Goal: Book appointment/travel/reservation

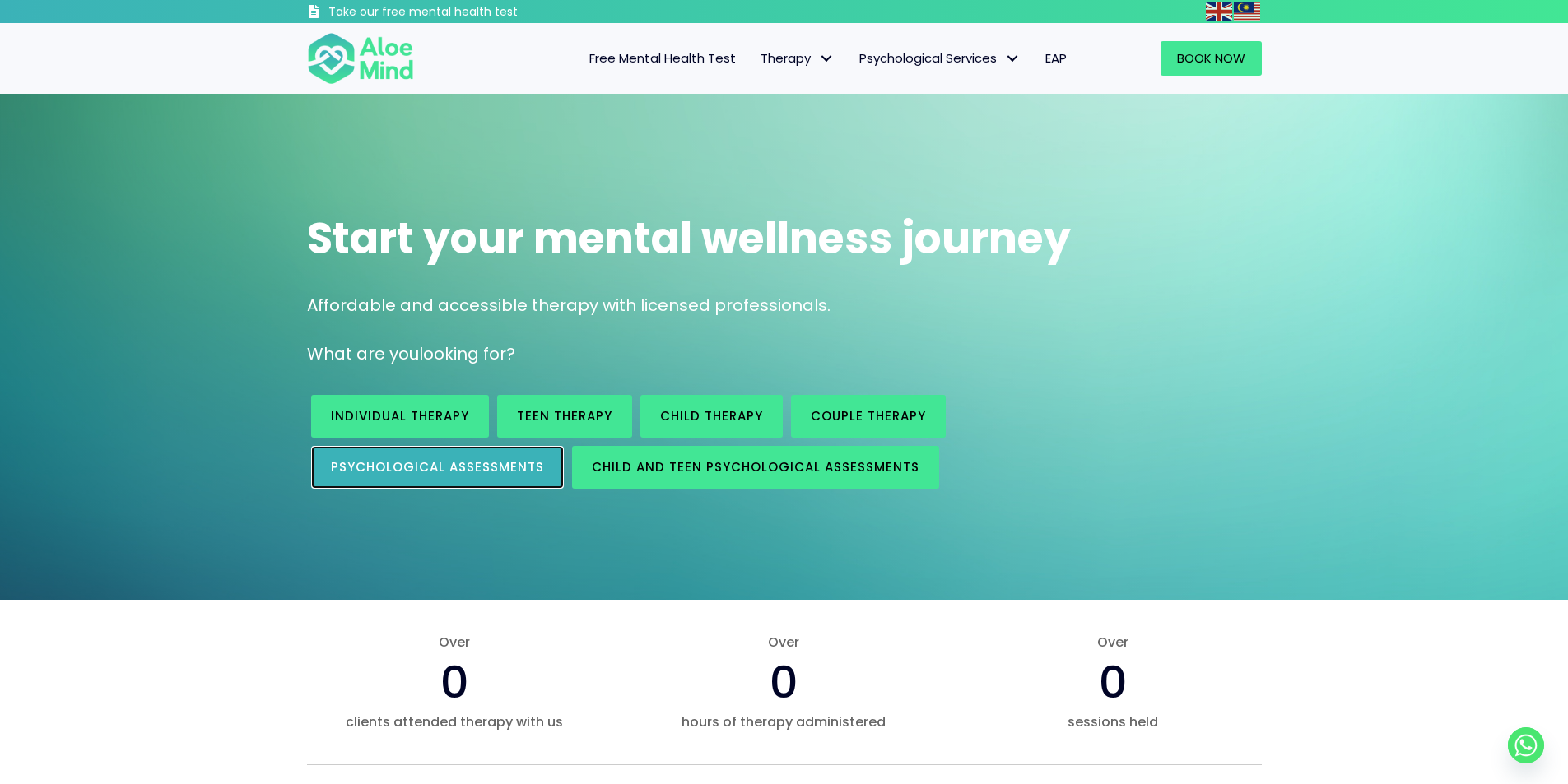
click at [425, 469] on span "Psychological assessments" at bounding box center [437, 466] width 213 height 17
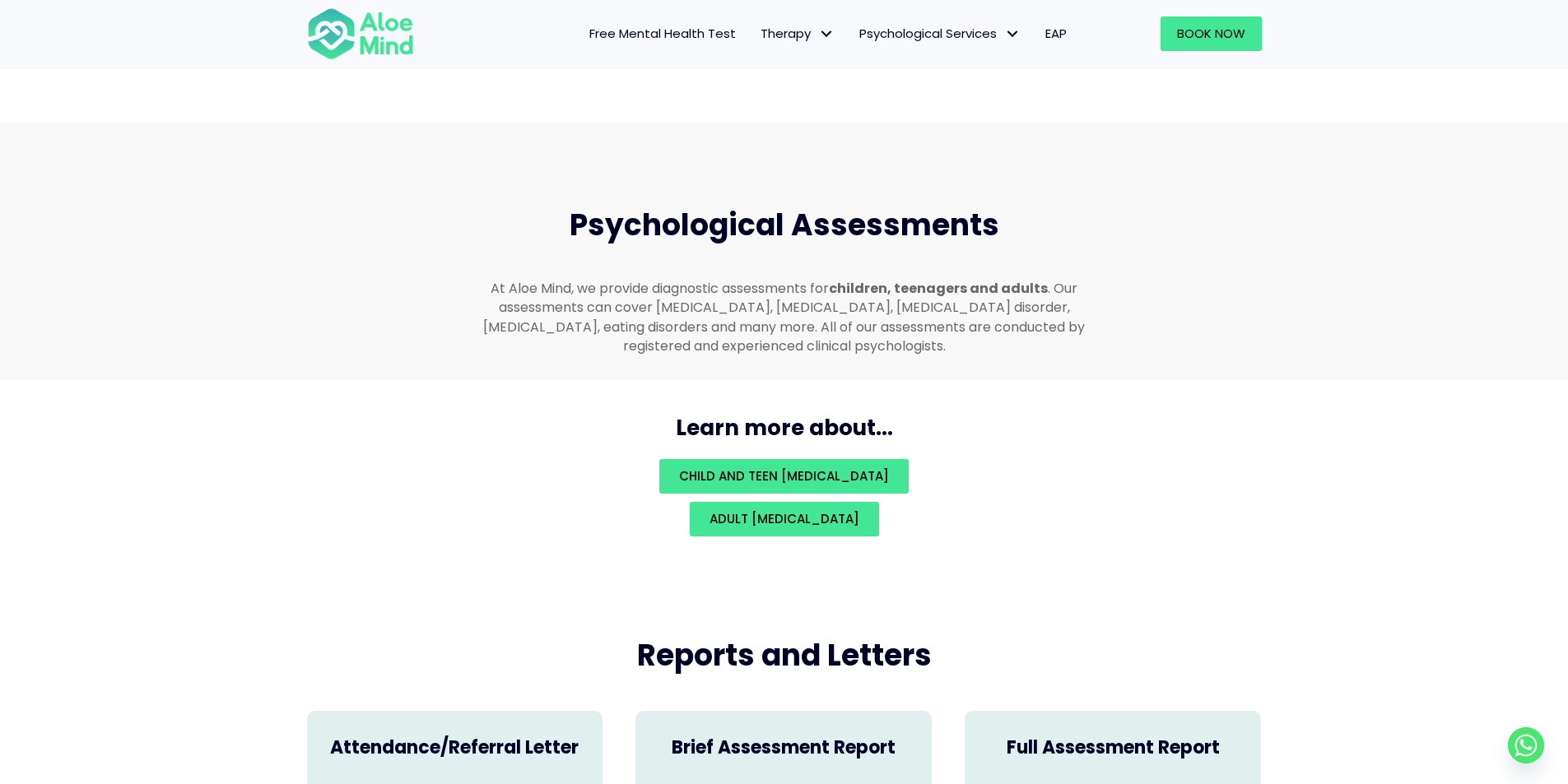
scroll to position [3495, 0]
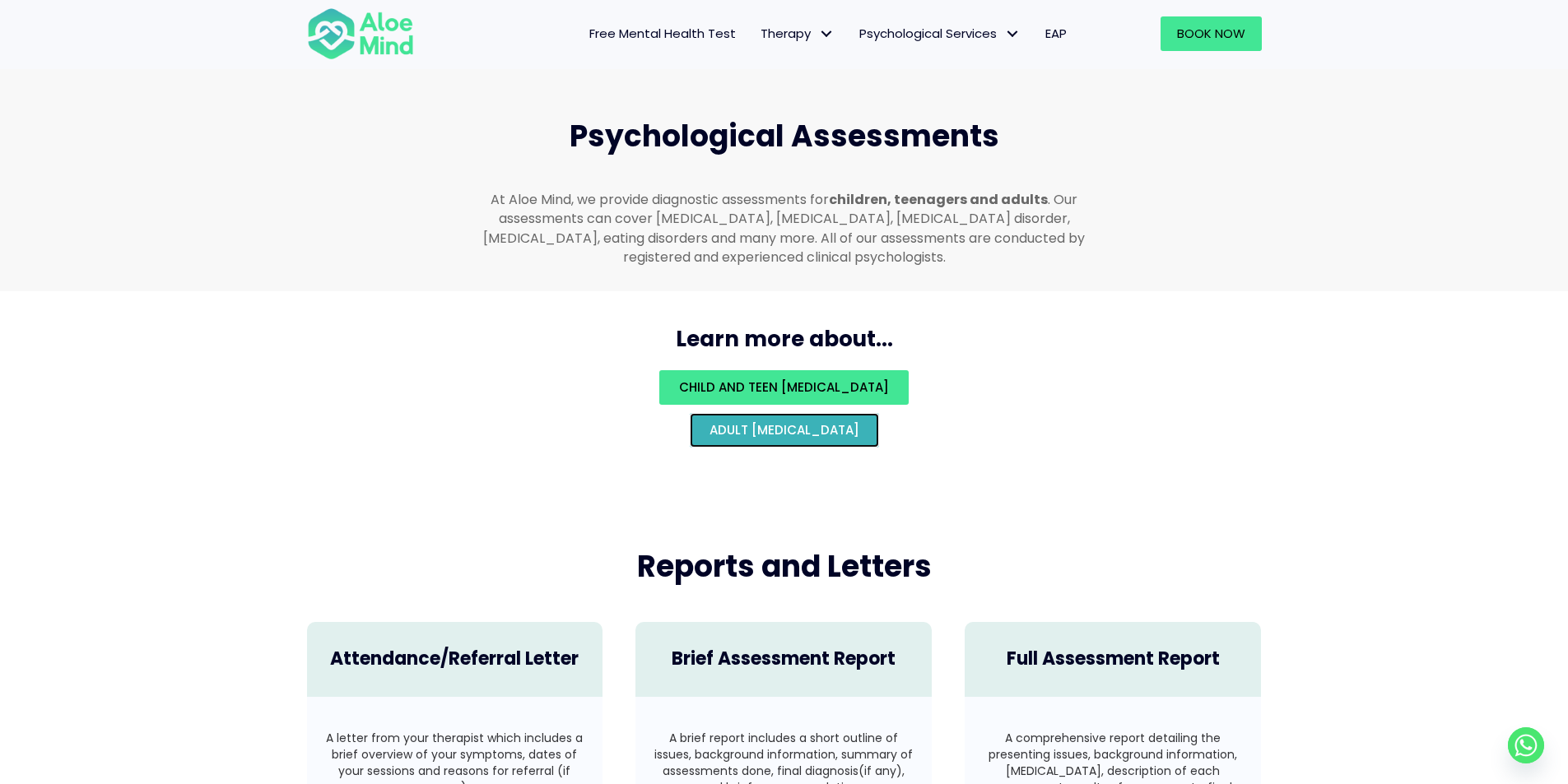
click at [804, 421] on span "Adult psychological assessment" at bounding box center [784, 429] width 149 height 17
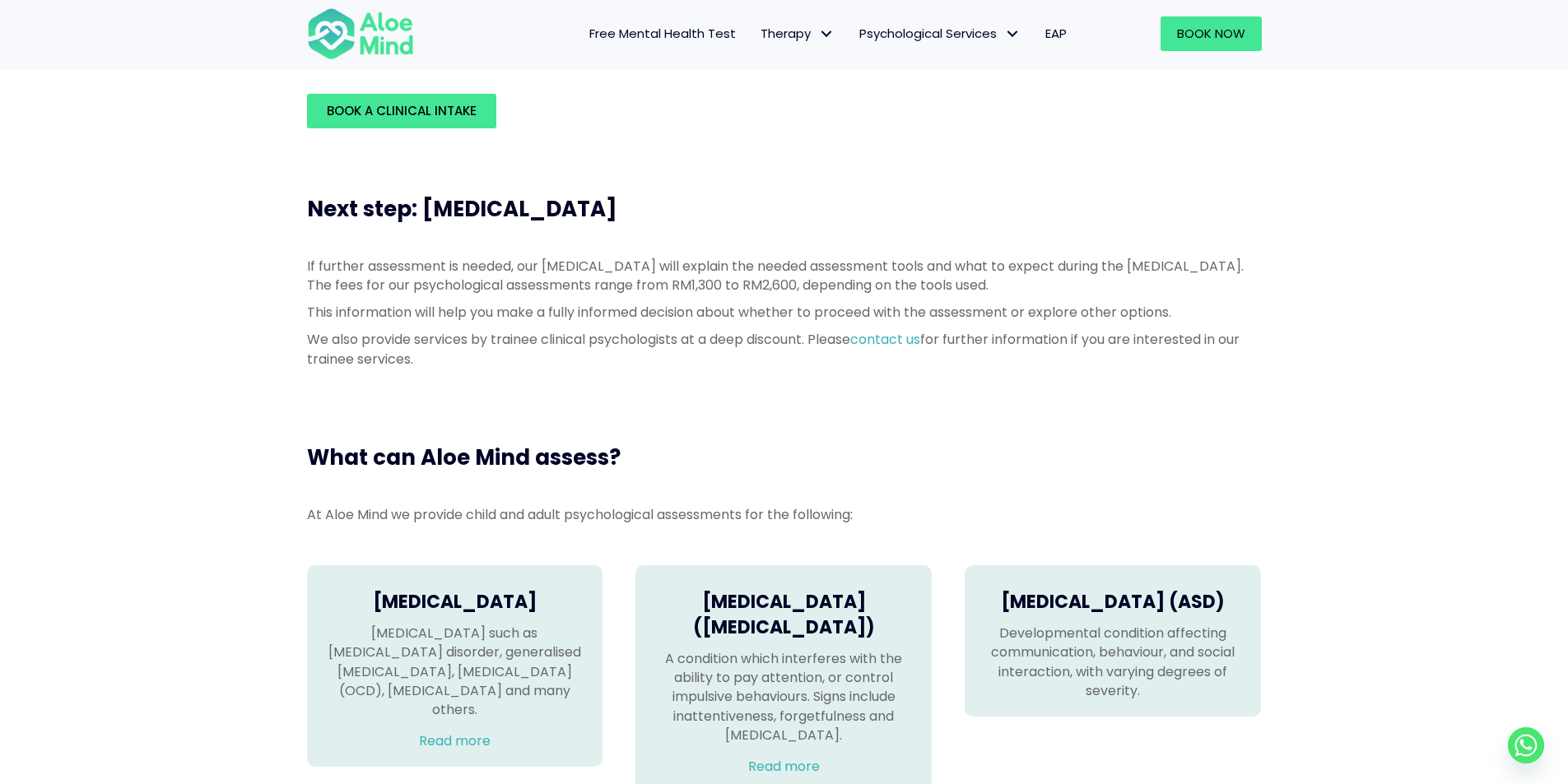
scroll to position [823, 0]
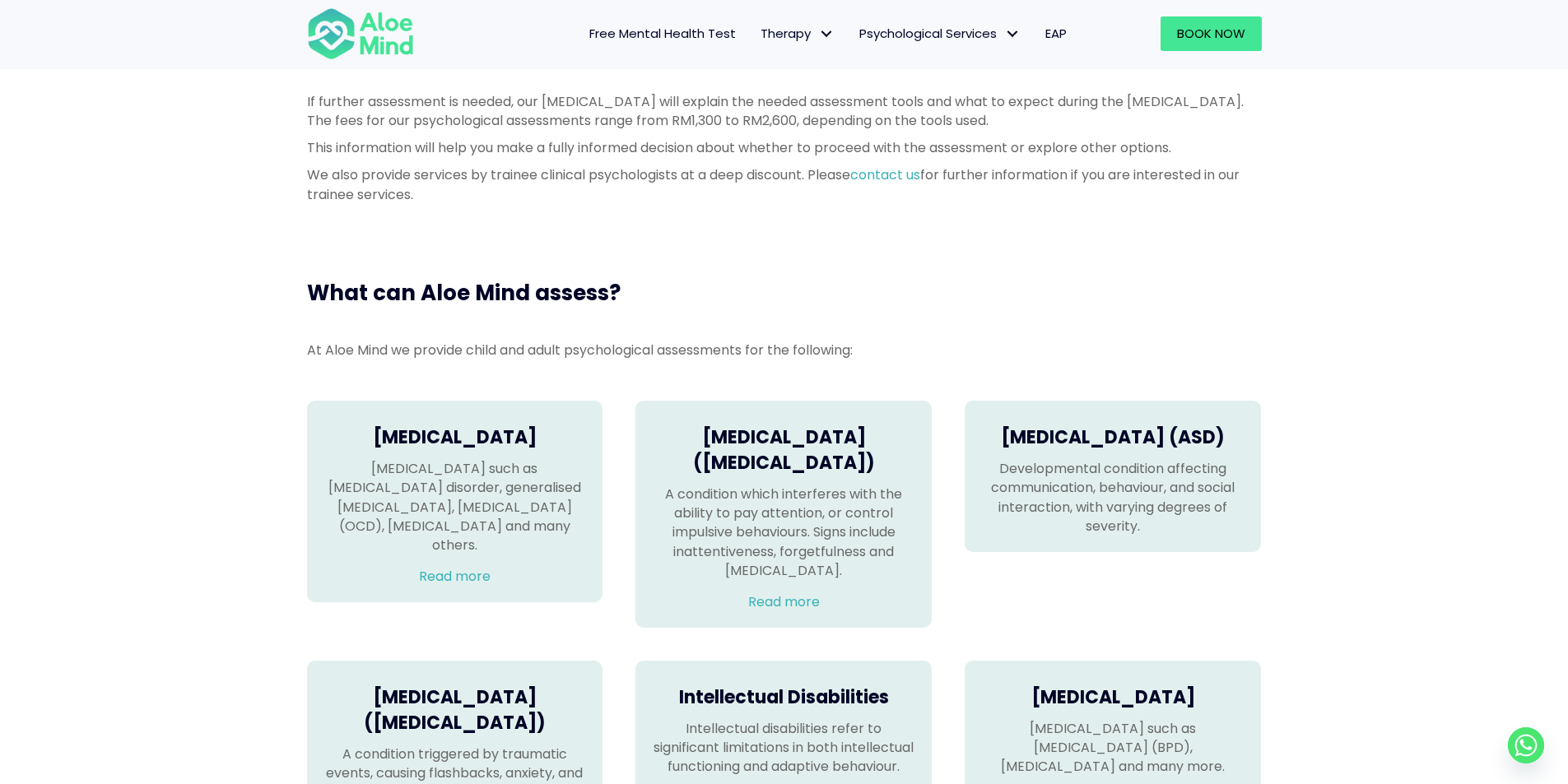
click at [698, 36] on span "Free Mental Health Test" at bounding box center [662, 32] width 147 height 17
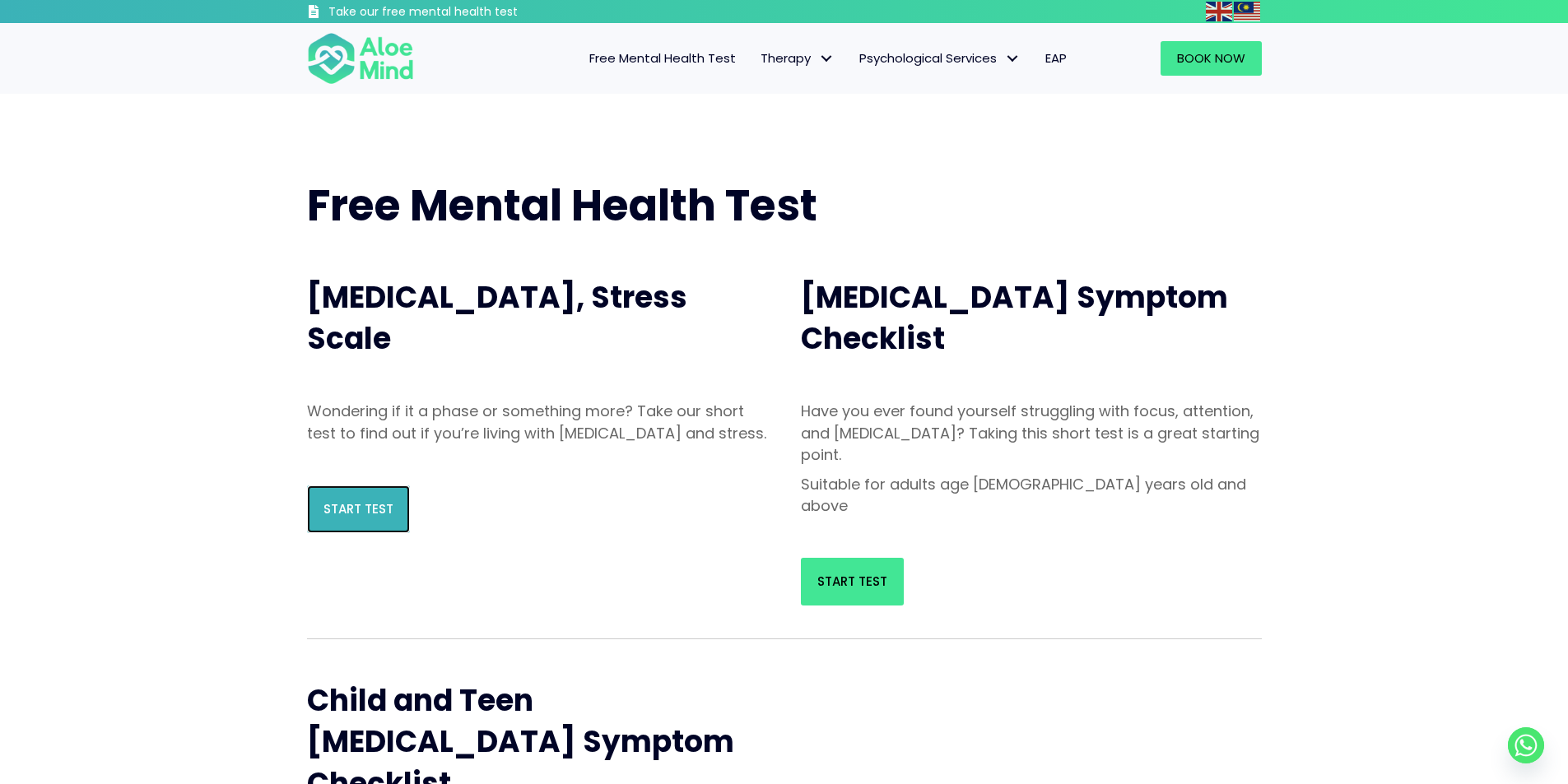
click at [360, 518] on span "Start Test" at bounding box center [358, 509] width 70 height 17
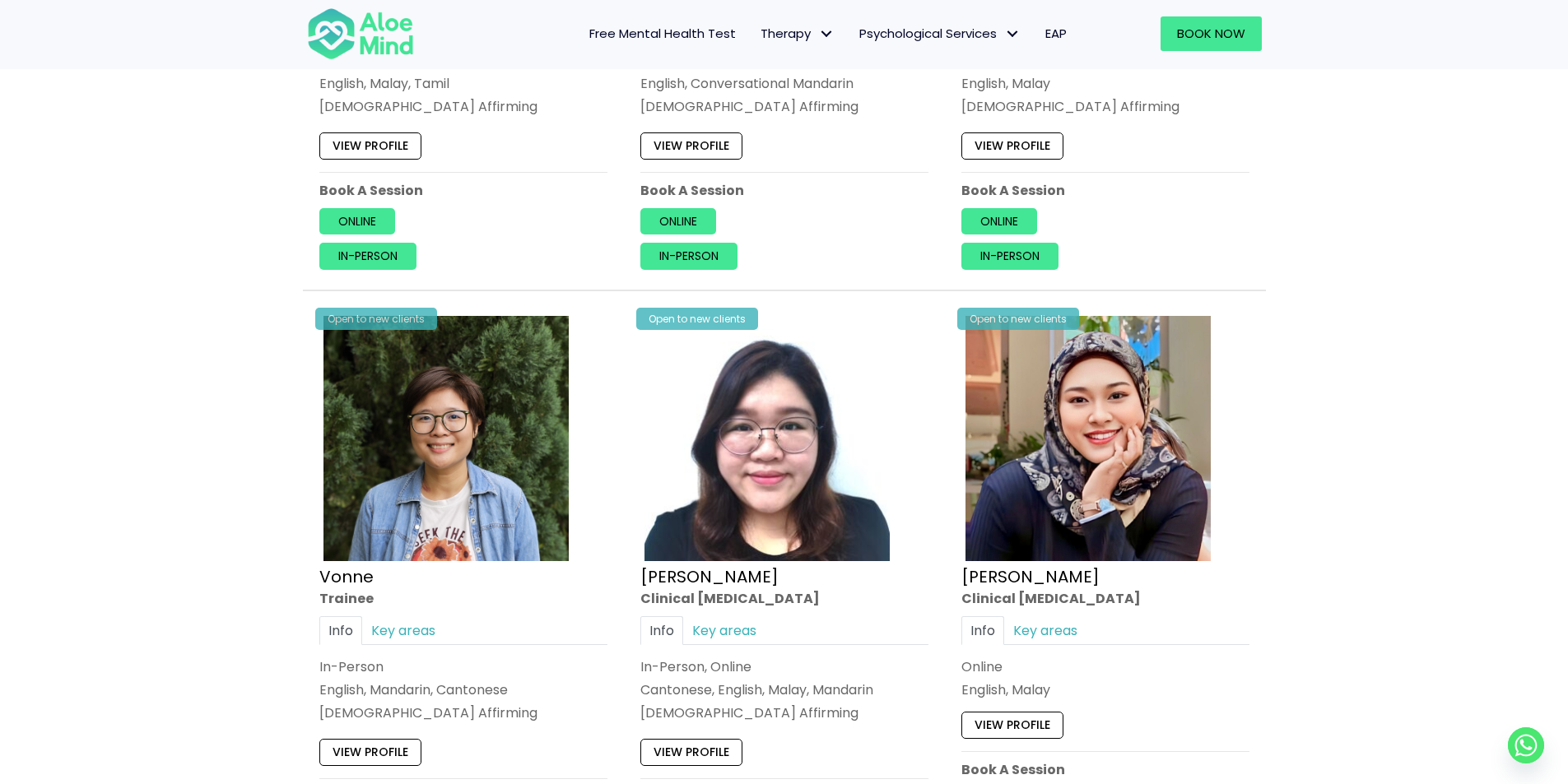
scroll to position [4361, 0]
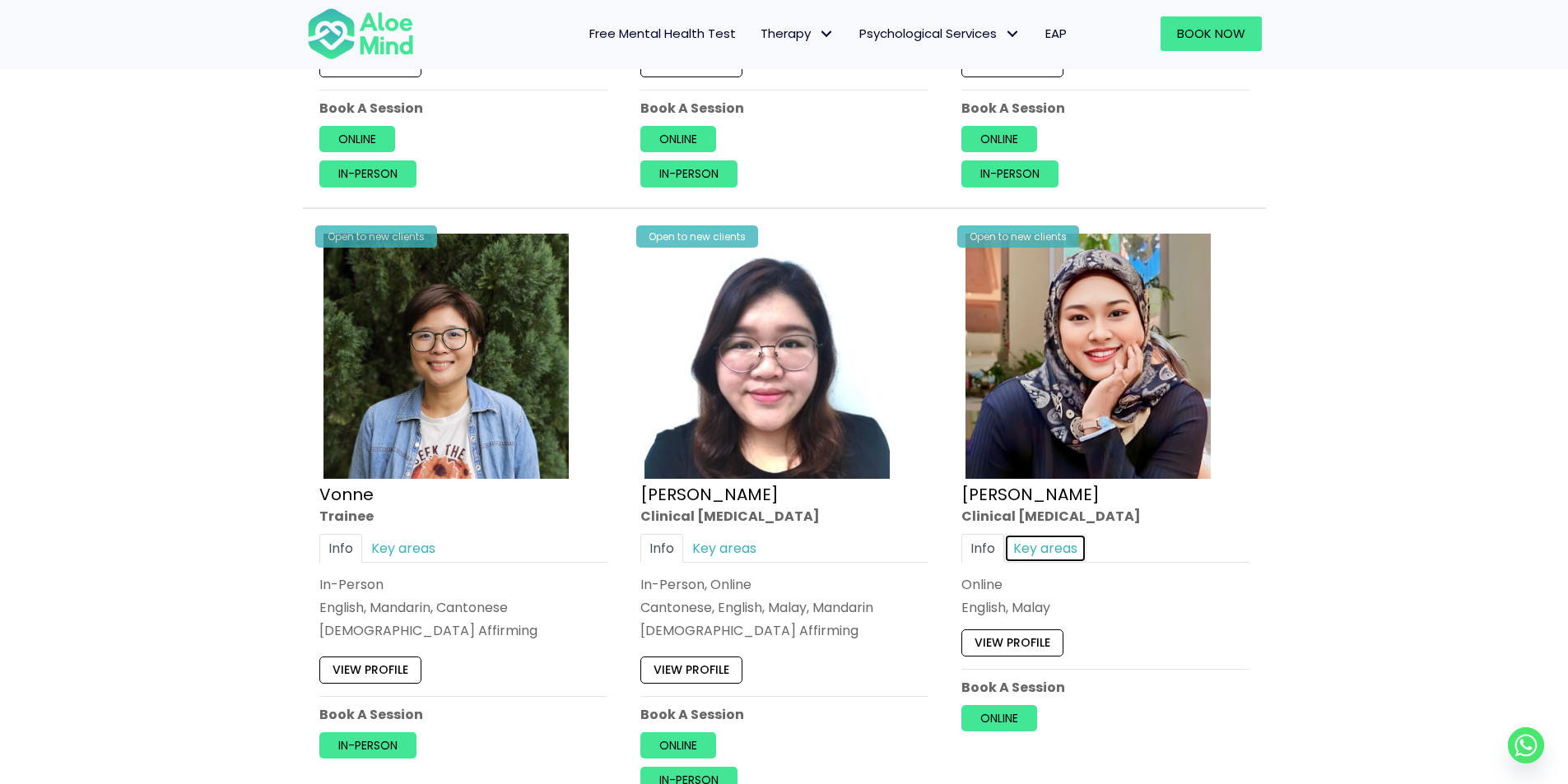
click at [1051, 548] on link "Key areas" at bounding box center [1044, 548] width 82 height 29
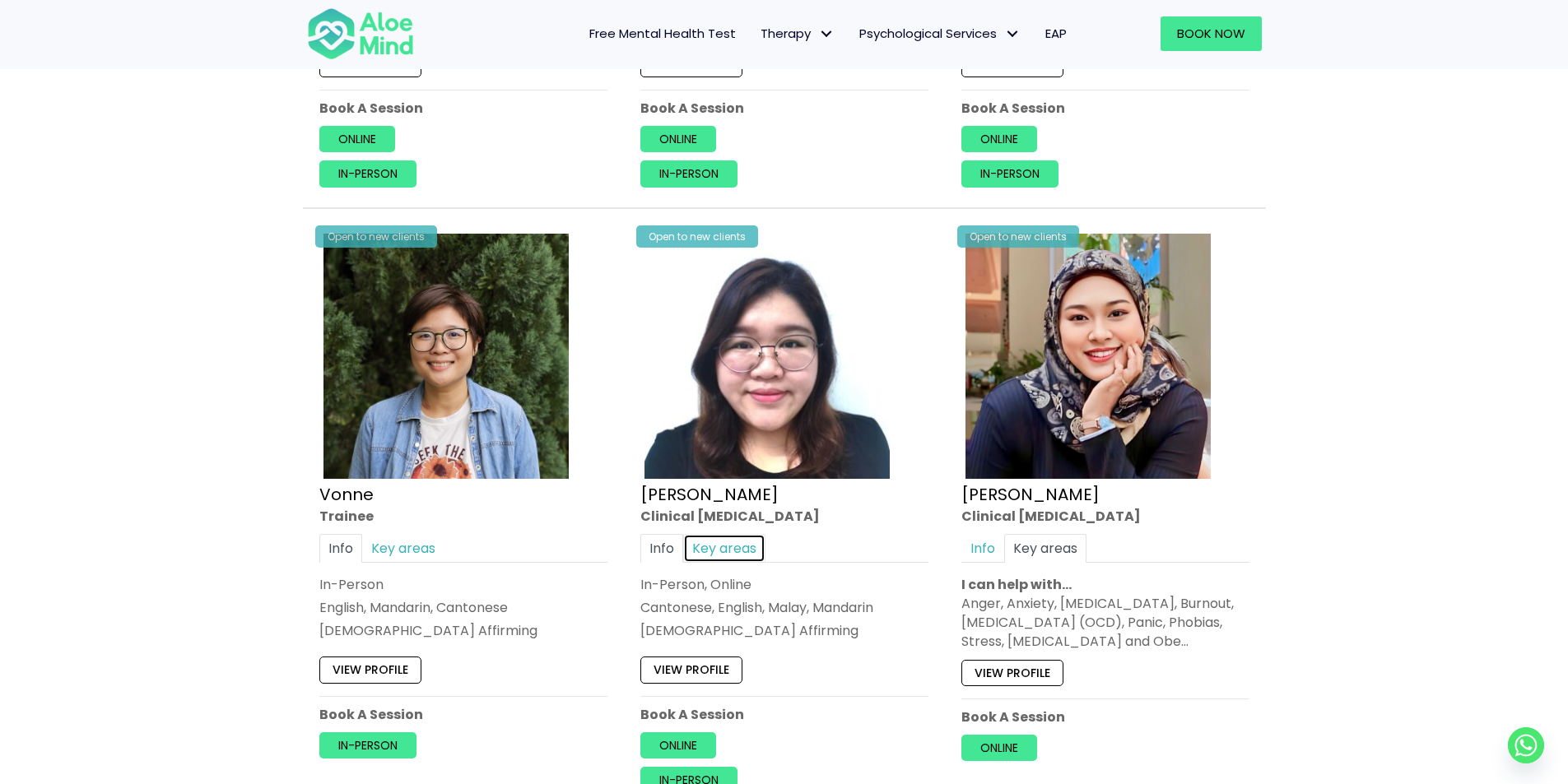
click at [717, 548] on link "Key areas" at bounding box center [724, 548] width 82 height 29
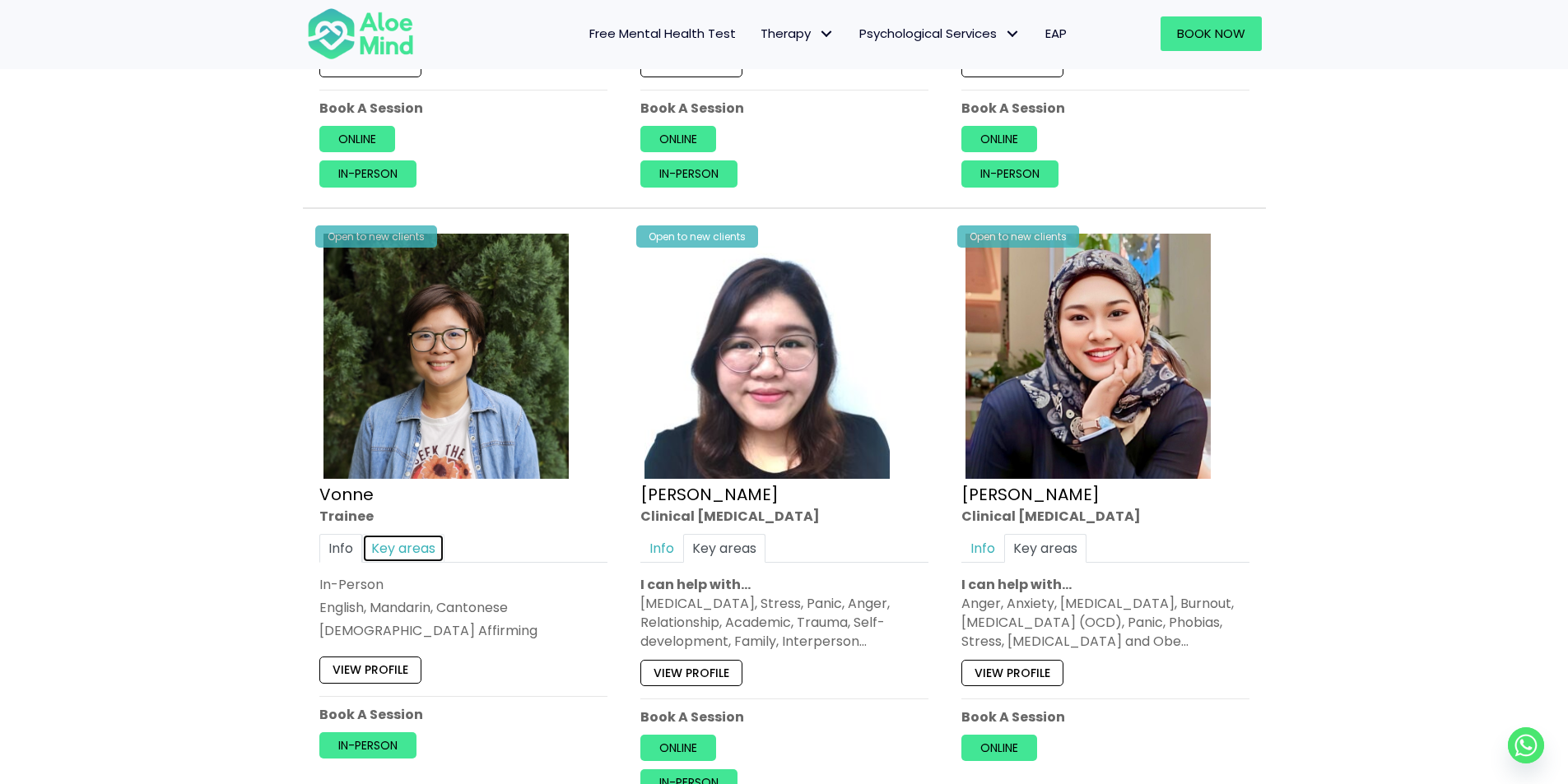
click at [416, 546] on link "Key areas" at bounding box center [402, 548] width 82 height 29
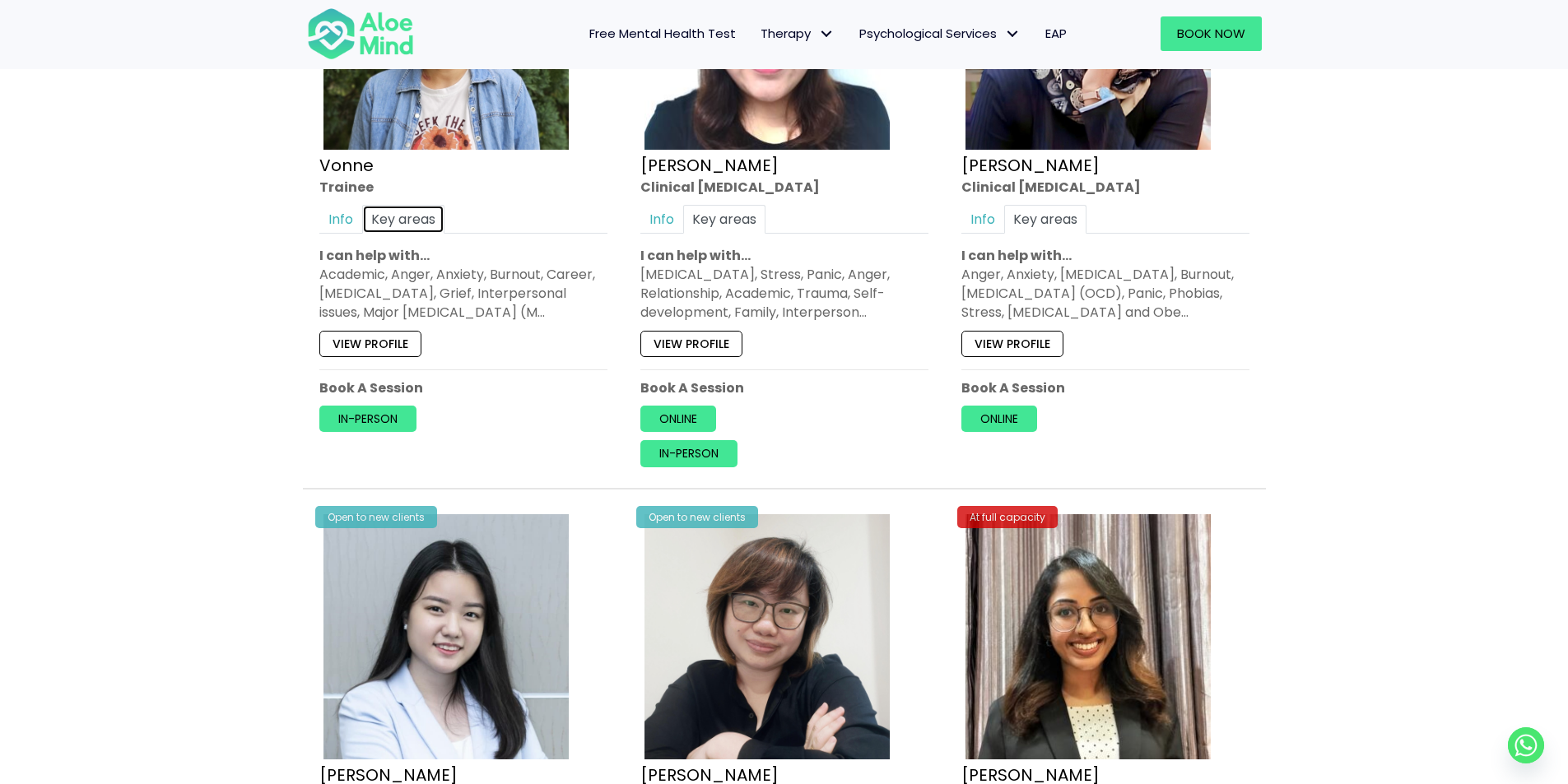
scroll to position [4937, 0]
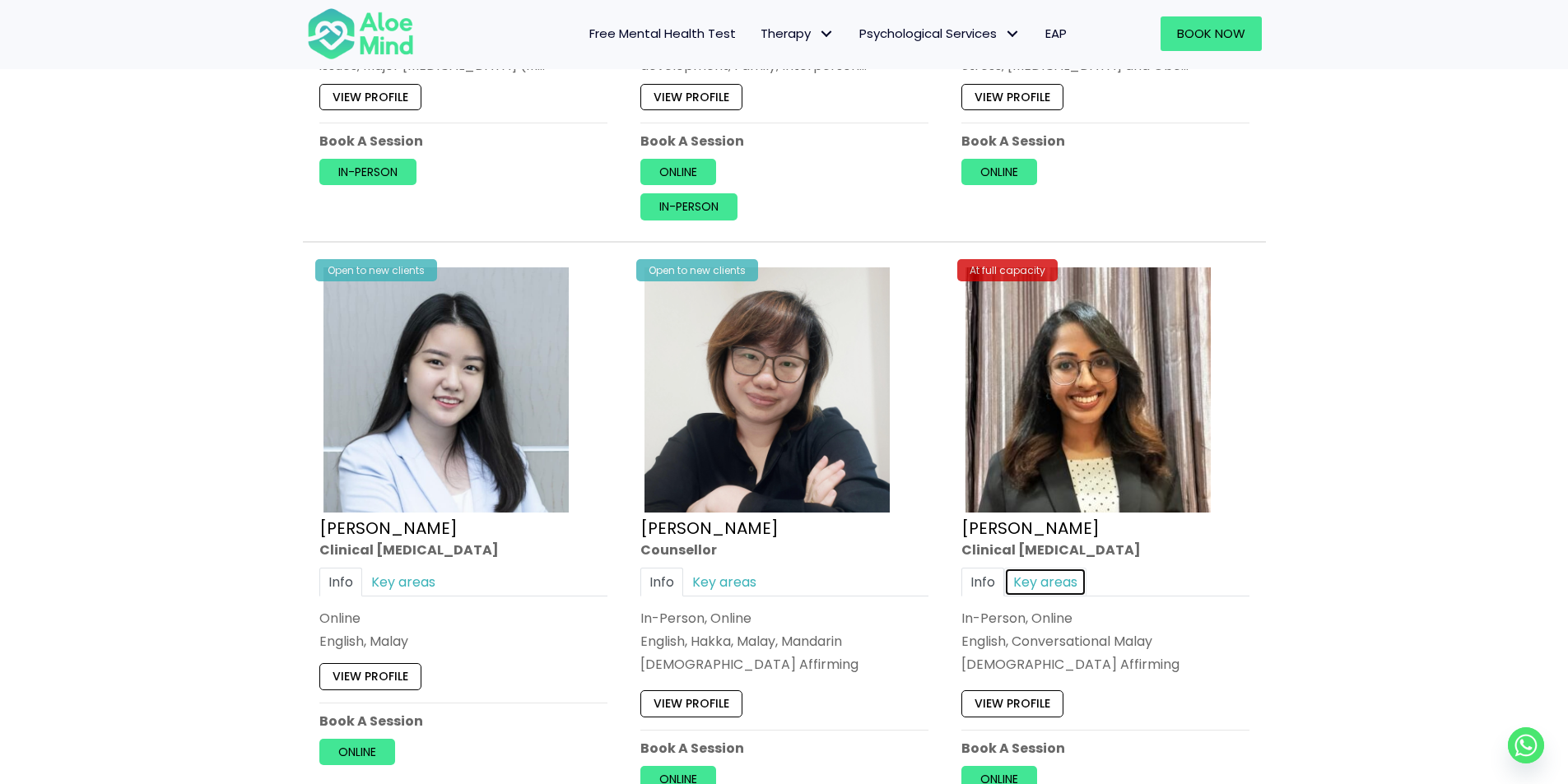
click at [1079, 579] on link "Key areas" at bounding box center [1044, 582] width 82 height 29
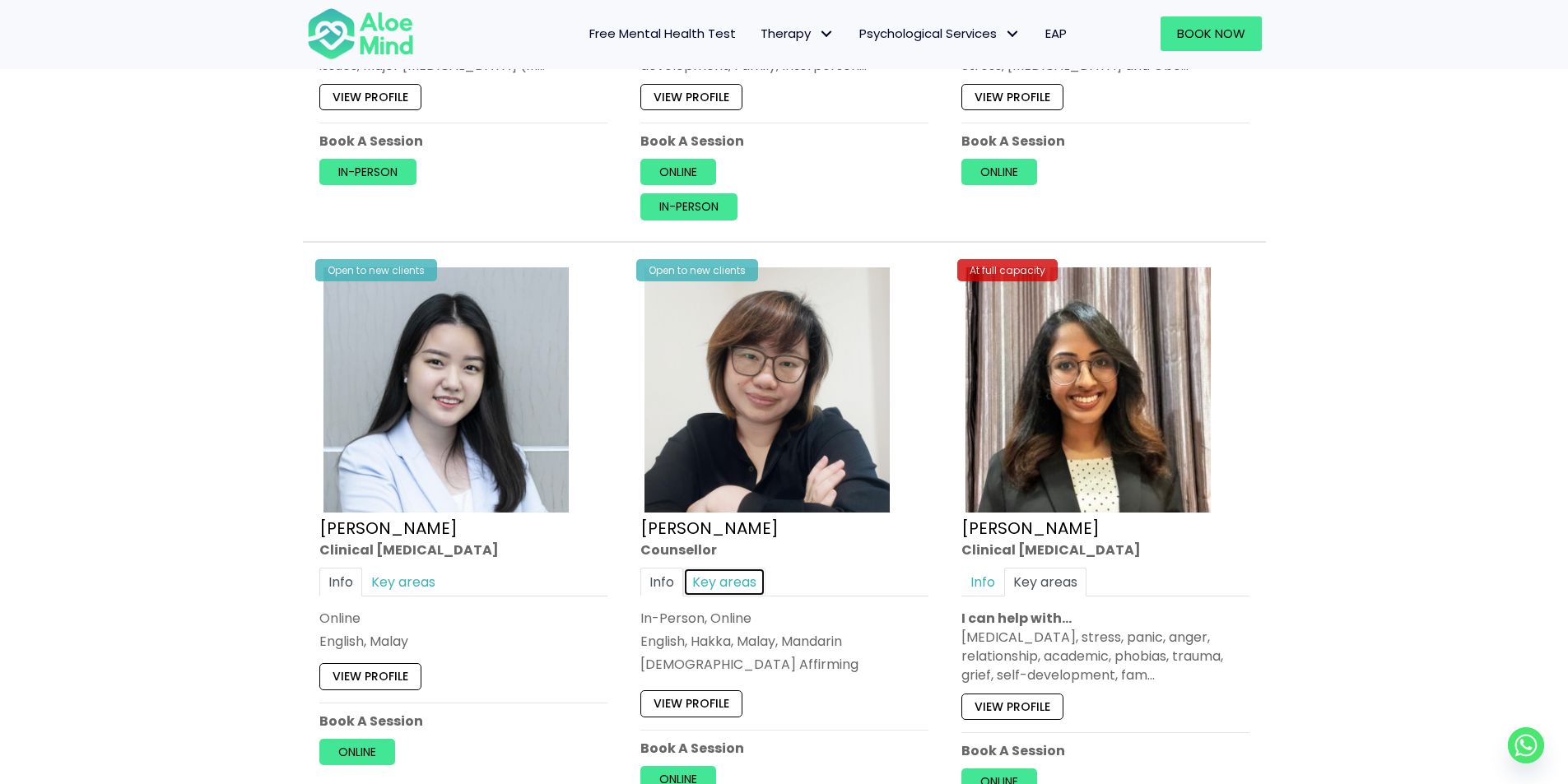
click at [726, 583] on link "Key areas" at bounding box center [724, 582] width 82 height 29
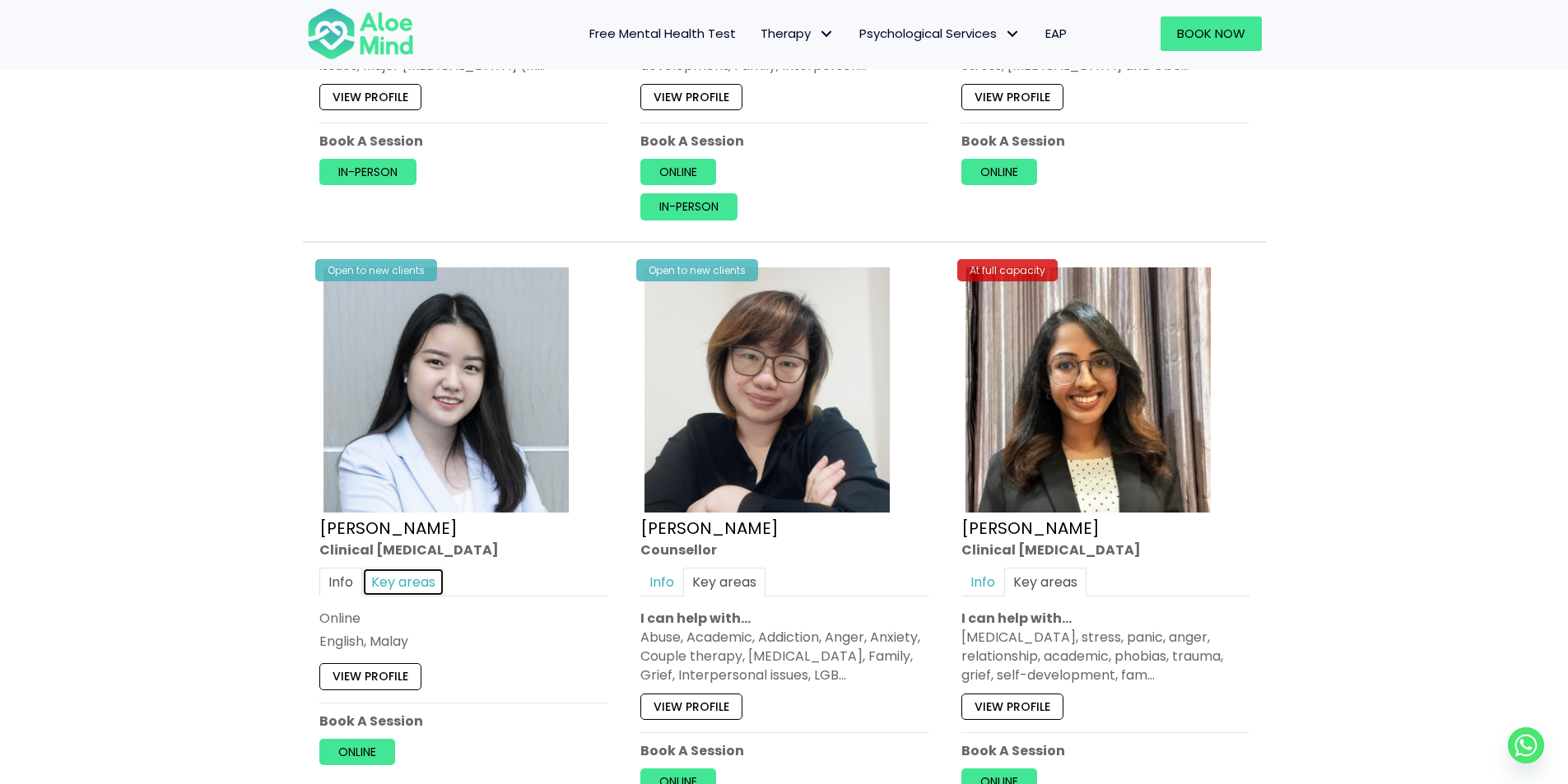
click at [422, 587] on link "Key areas" at bounding box center [402, 582] width 82 height 29
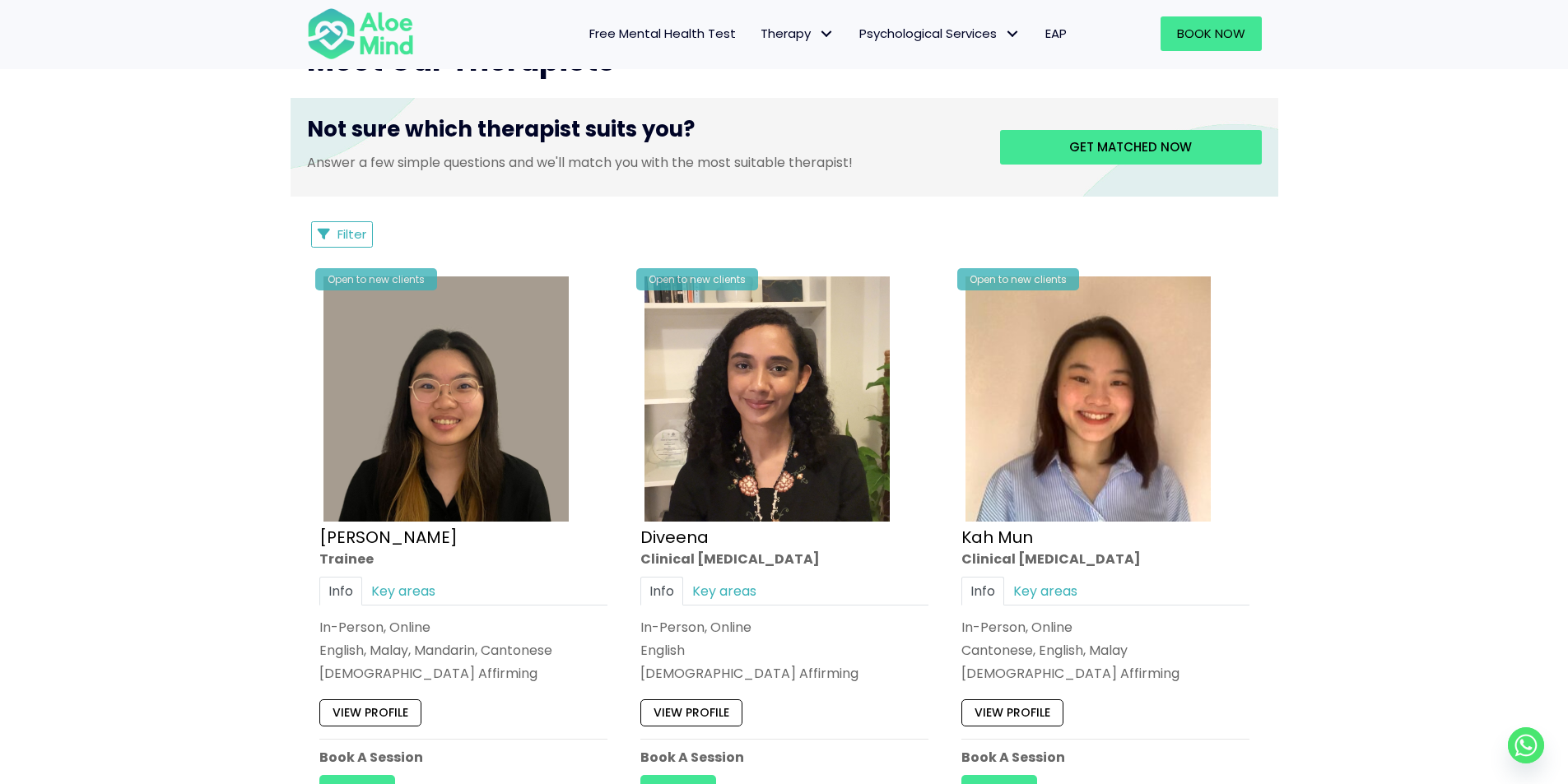
scroll to position [494, 0]
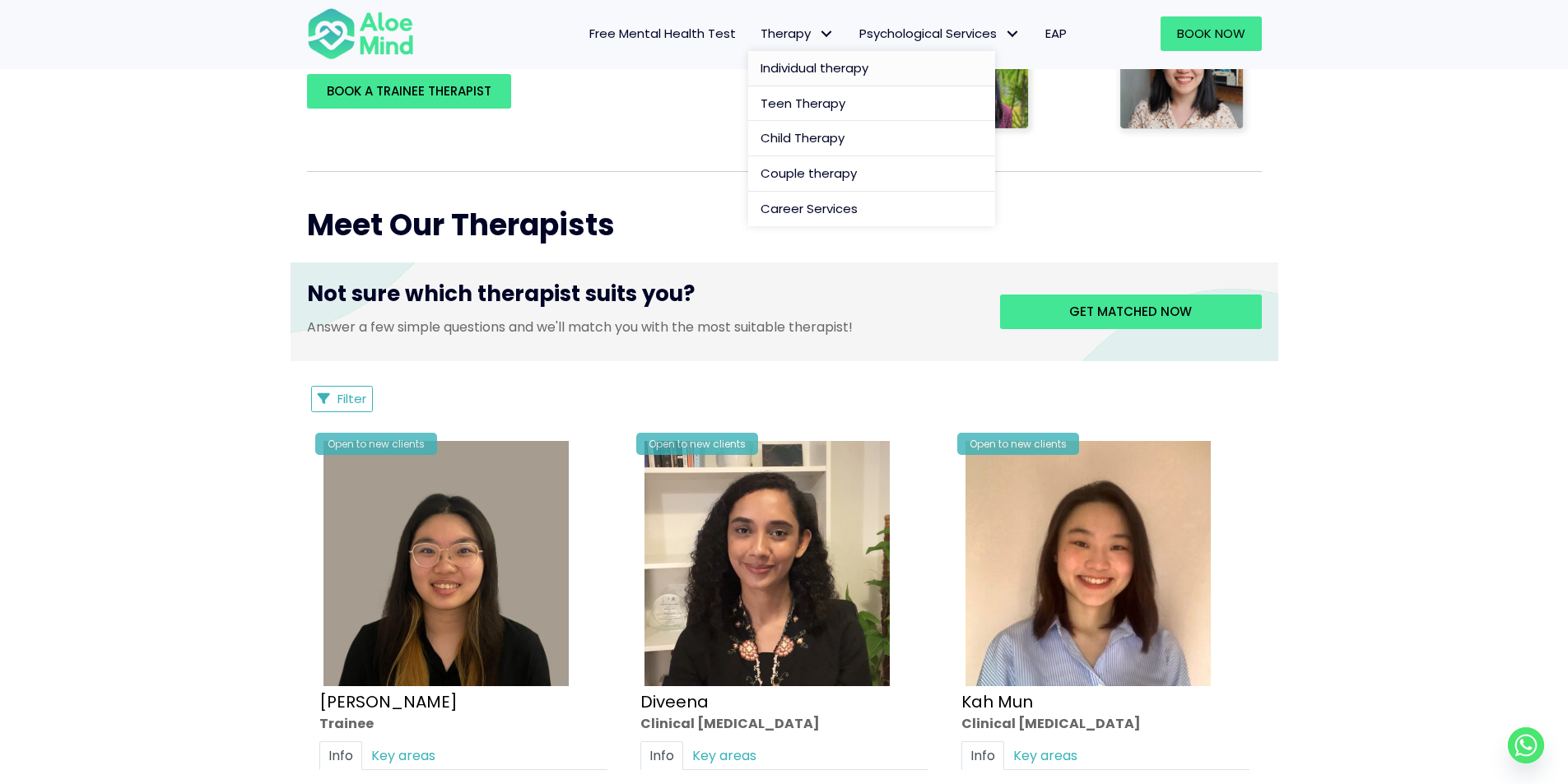
click at [795, 72] on span "Individual therapy" at bounding box center [815, 68] width 108 height 17
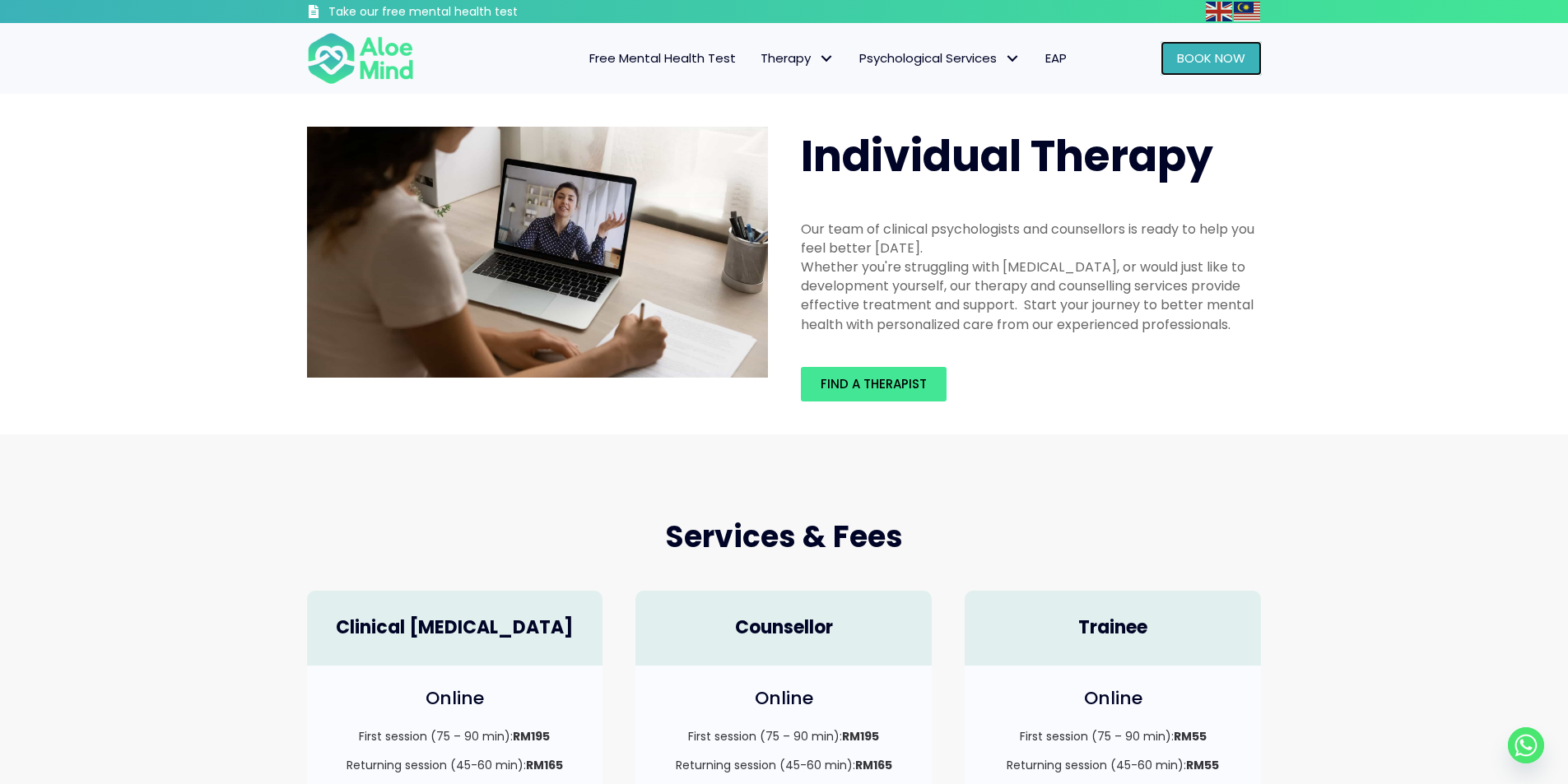
click at [1177, 66] on span "Book Now" at bounding box center [1211, 58] width 68 height 17
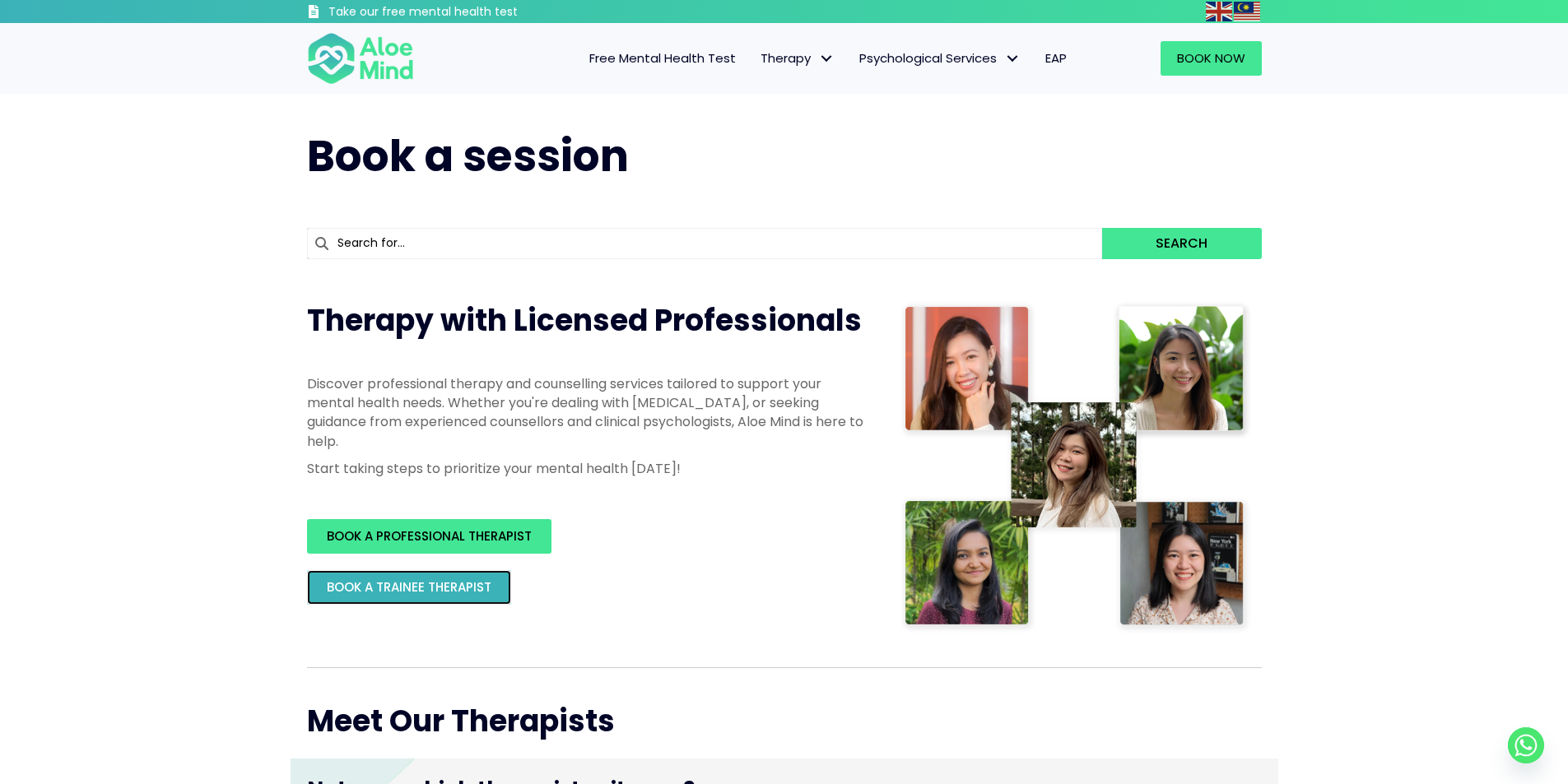
click at [470, 590] on span "BOOK A TRAINEE THERAPIST" at bounding box center [409, 587] width 165 height 17
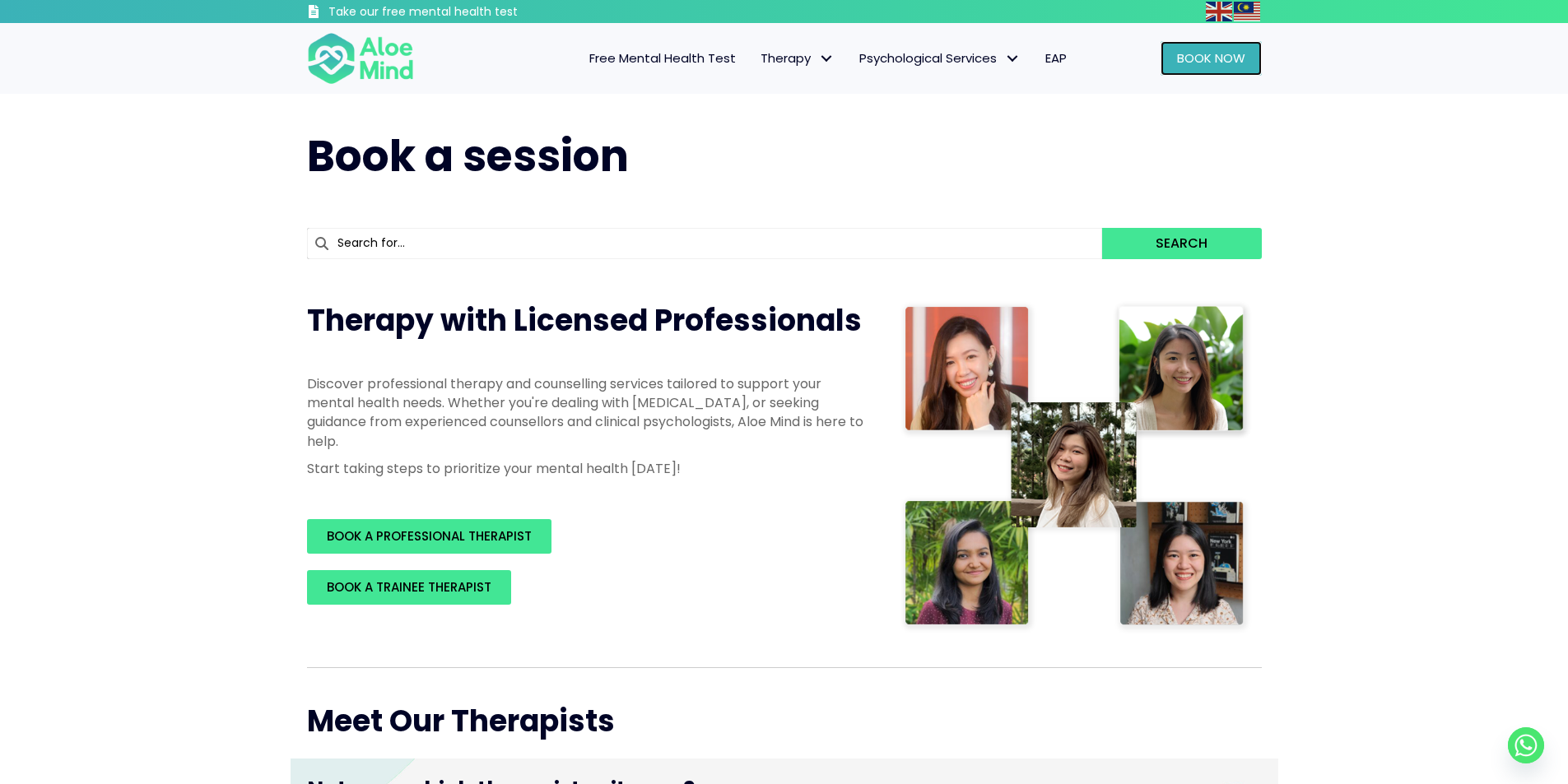
click at [1218, 71] on link "Book Now" at bounding box center [1211, 59] width 101 height 34
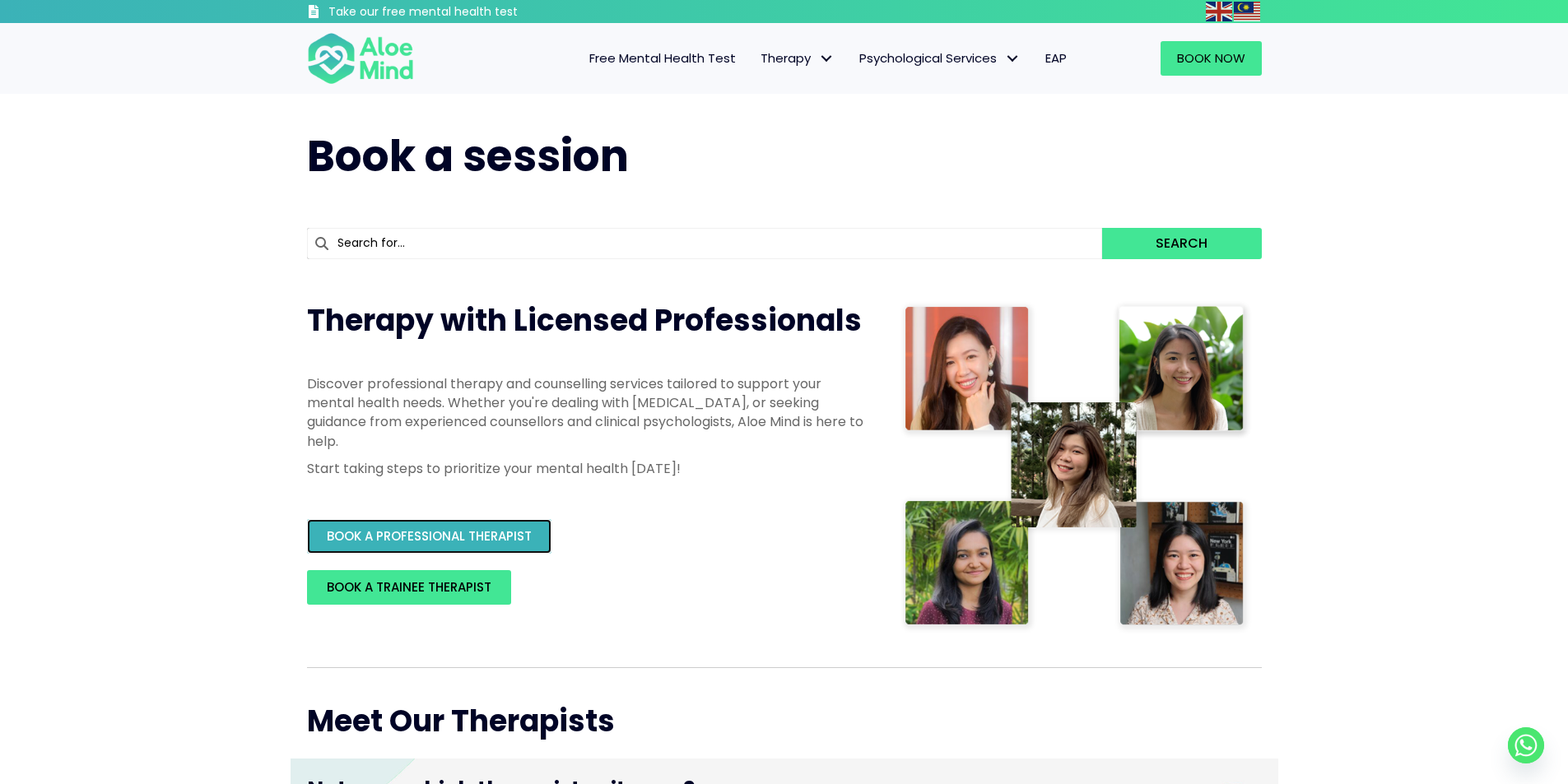
click at [483, 542] on span "BOOK A PROFESSIONAL THERAPIST" at bounding box center [429, 536] width 205 height 17
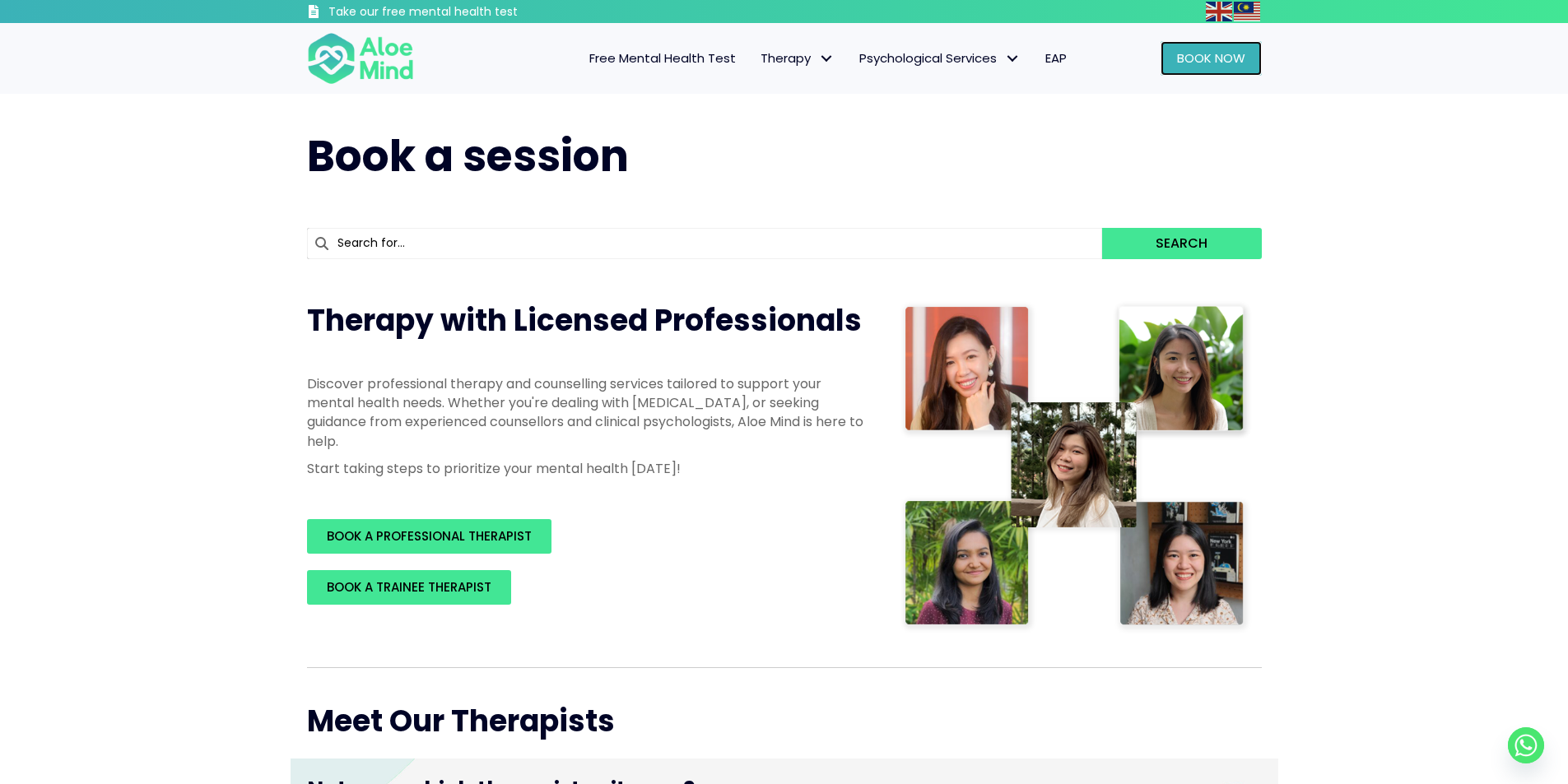
click at [1217, 71] on link "Book Now" at bounding box center [1211, 59] width 101 height 34
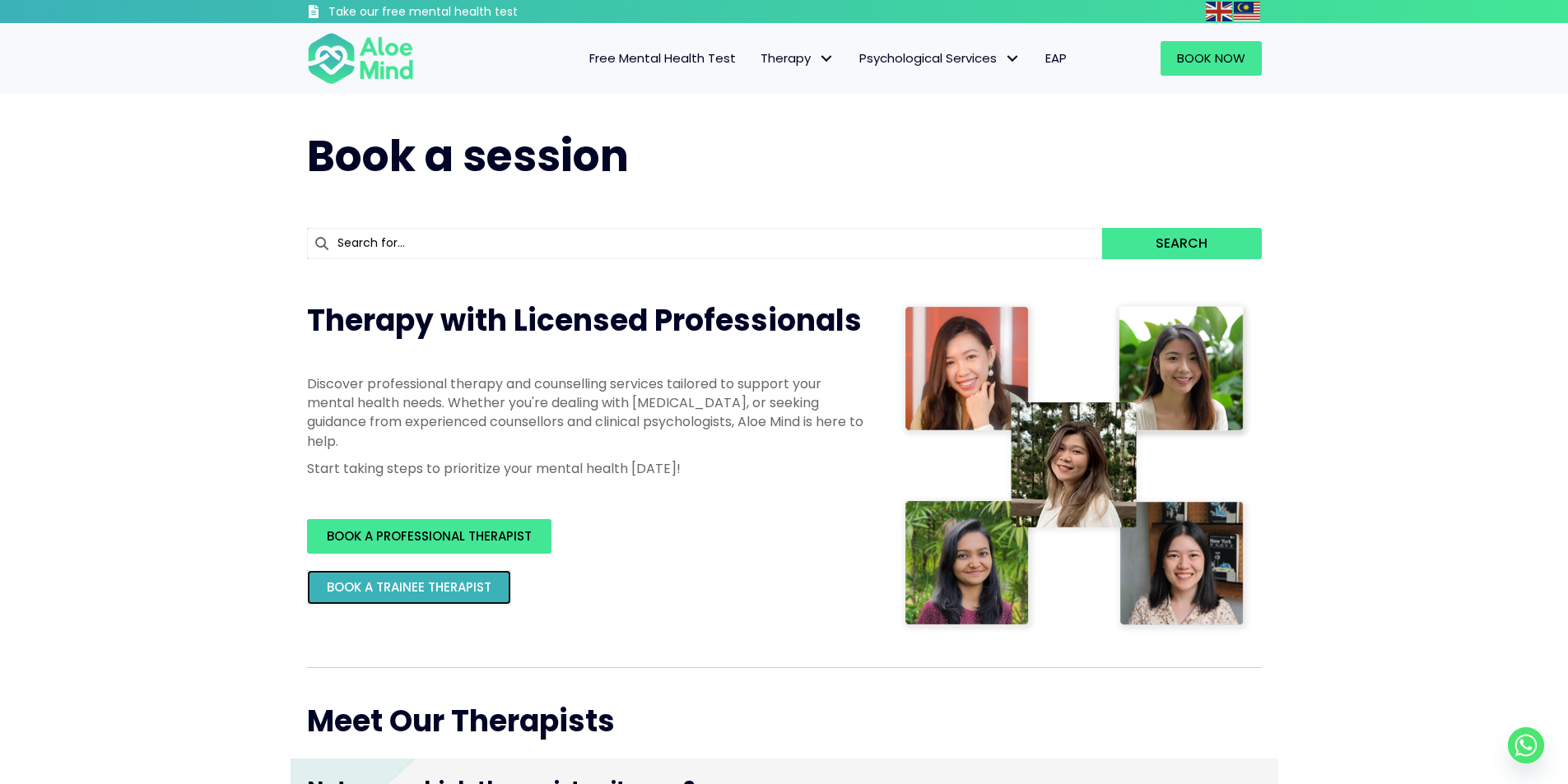
click at [427, 598] on link "BOOK A TRAINEE THERAPIST" at bounding box center [409, 588] width 204 height 34
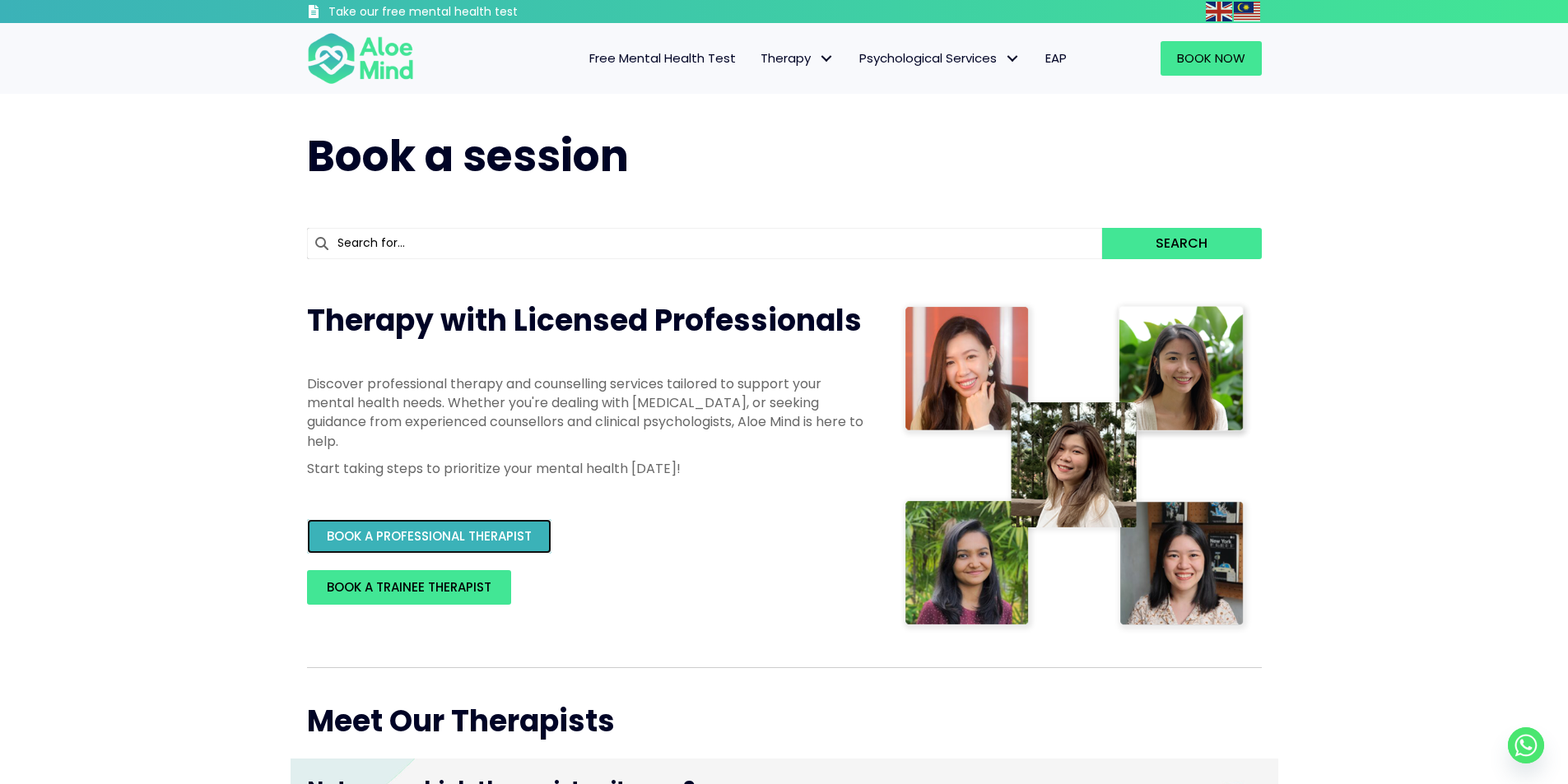
click at [436, 537] on span "BOOK A PROFESSIONAL THERAPIST" at bounding box center [429, 536] width 205 height 17
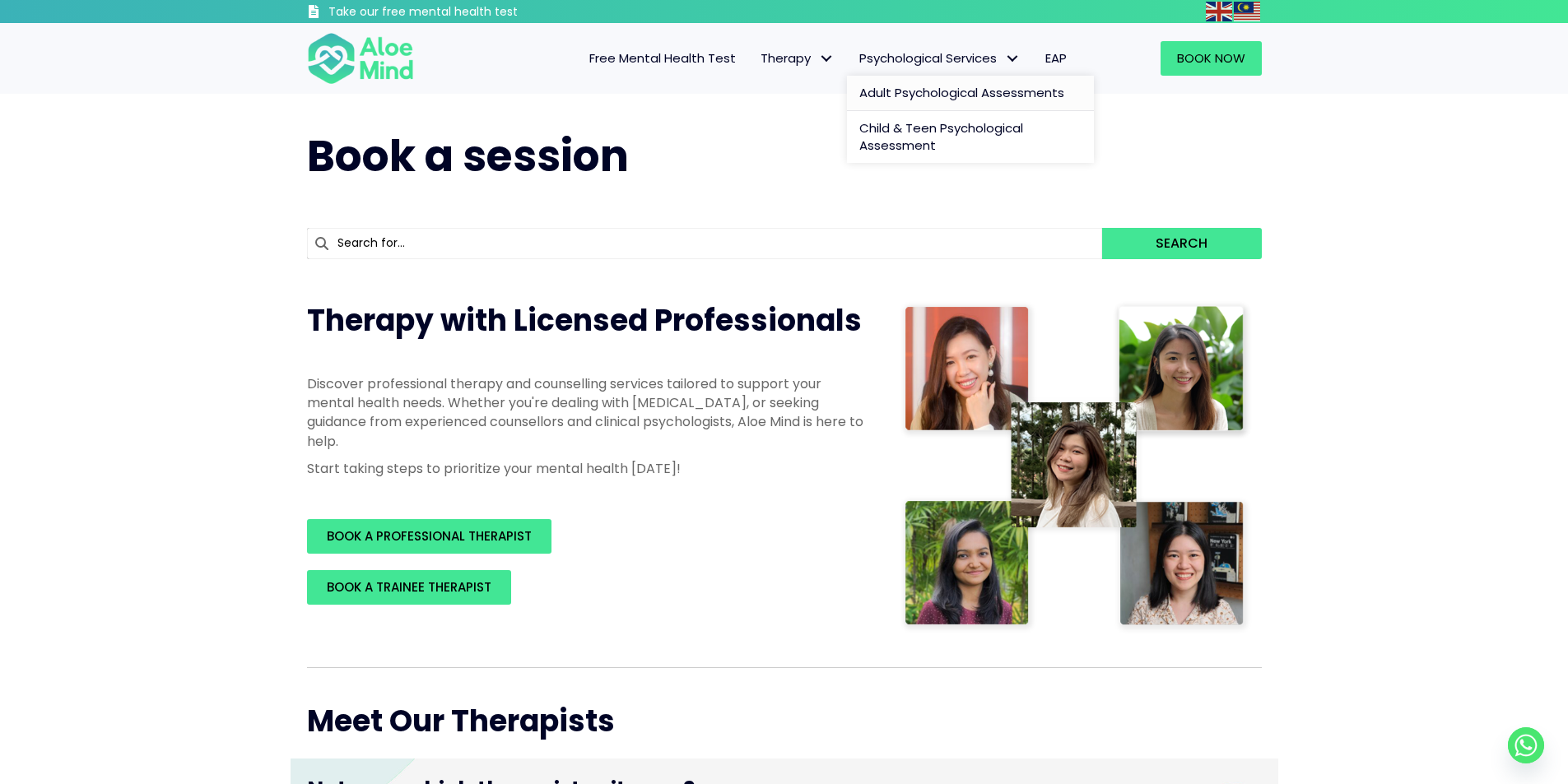
click at [933, 102] on link "Adult Psychological Assessments" at bounding box center [970, 93] width 247 height 35
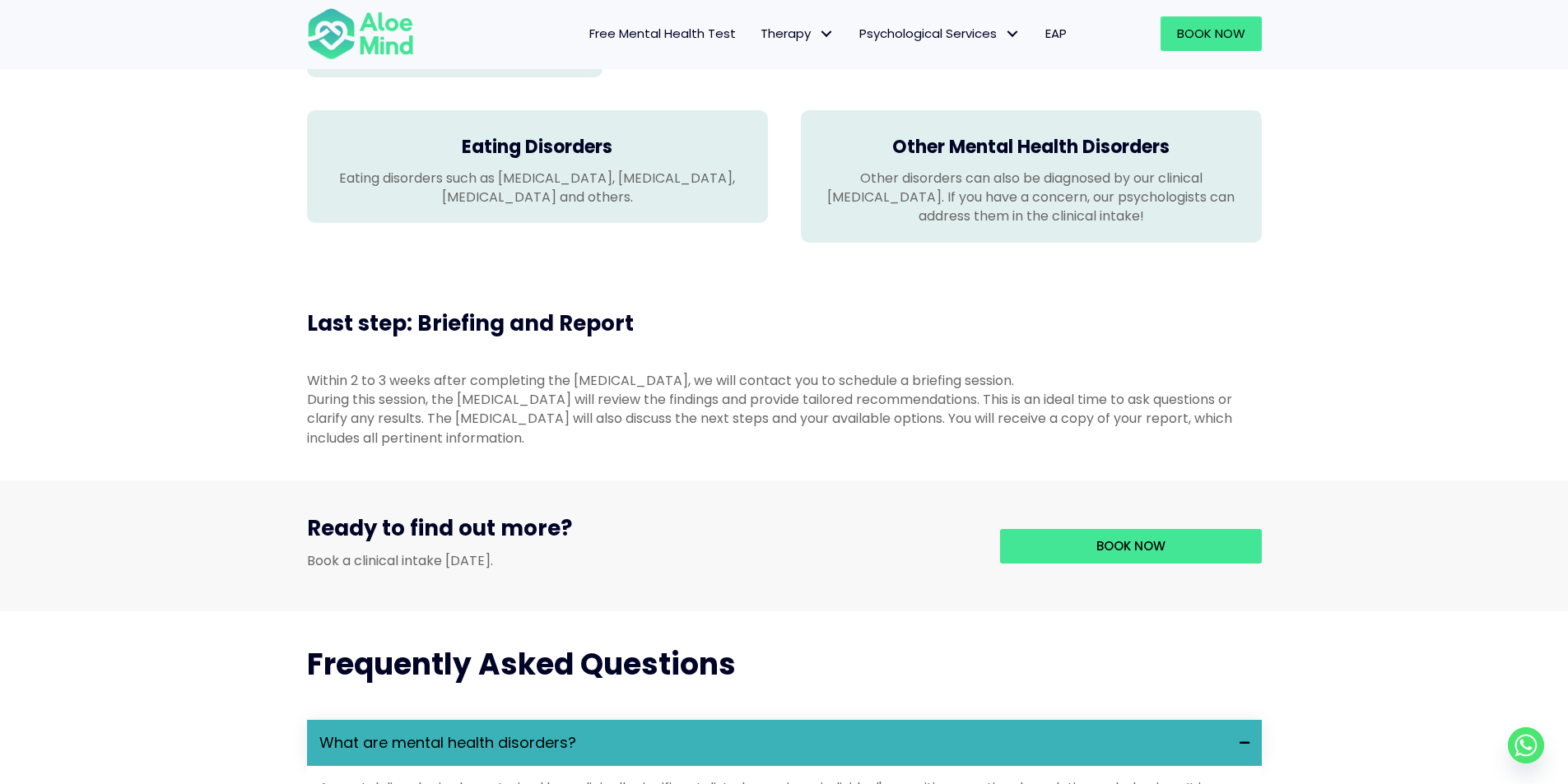
scroll to position [2140, 0]
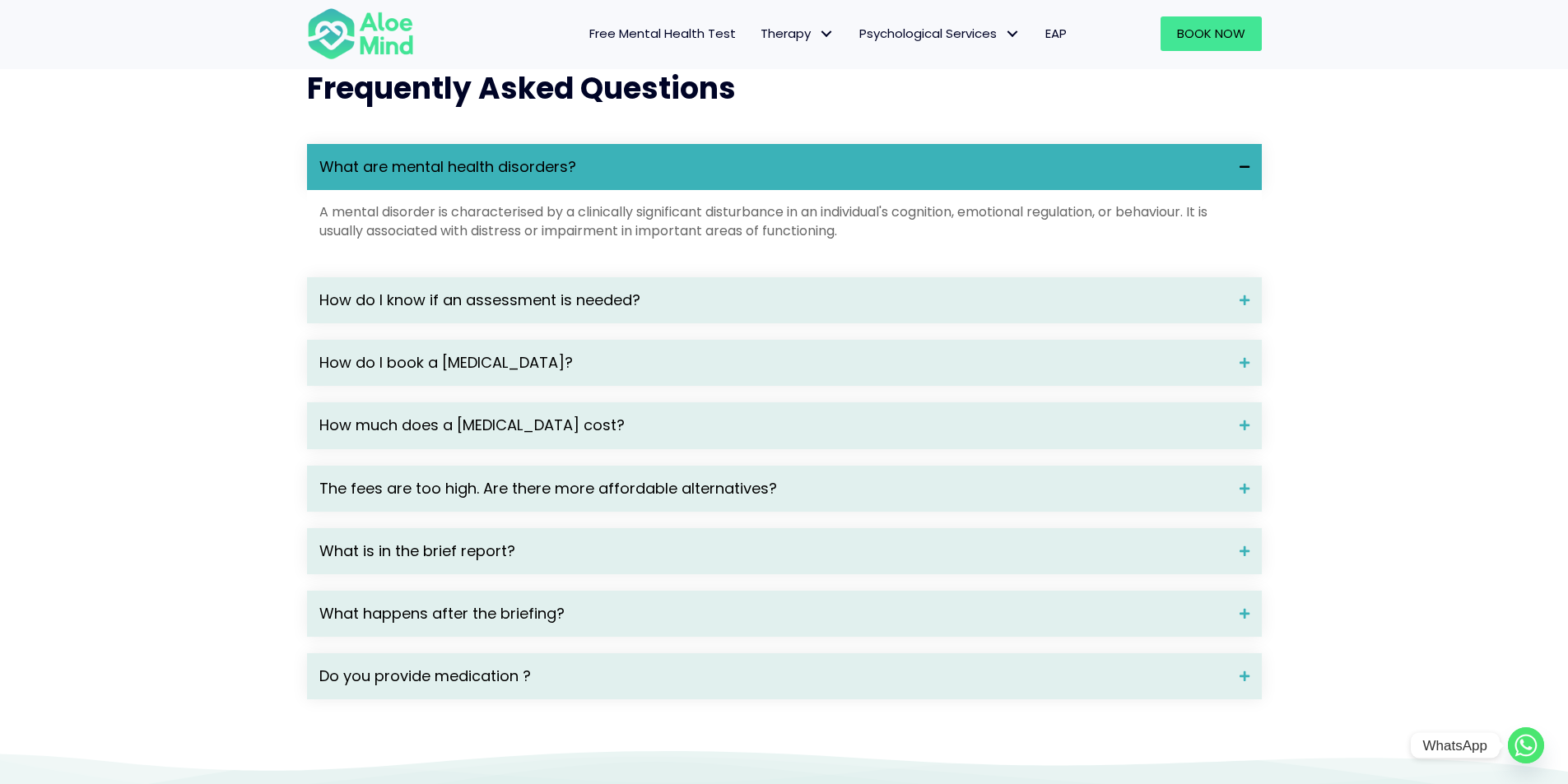
click at [1521, 750] on circle "Whatsapp" at bounding box center [1526, 745] width 36 height 36
